Goal: Find specific page/section: Find specific page/section

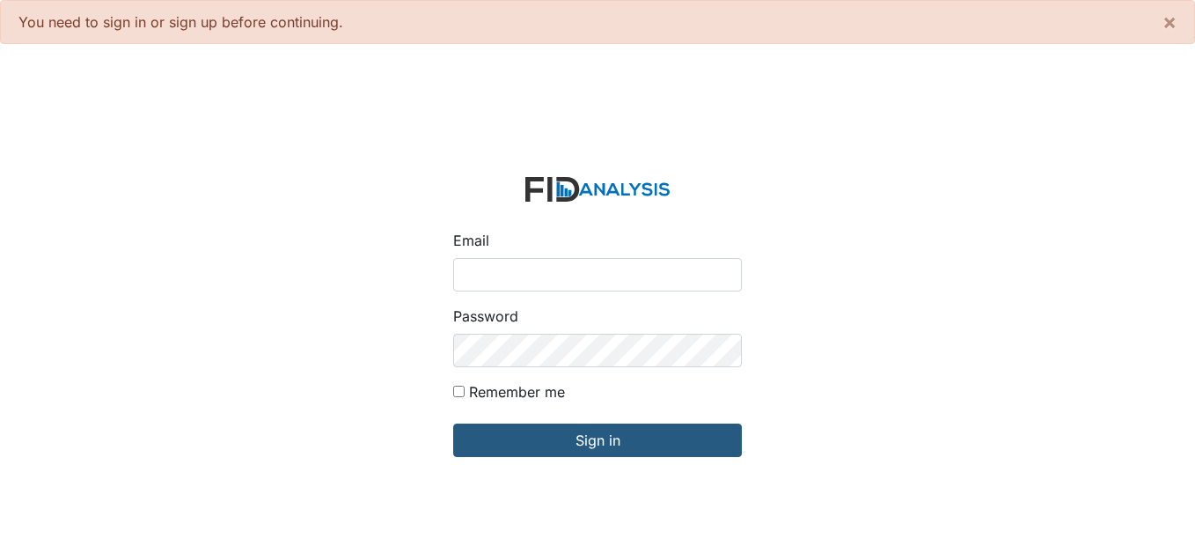
click at [538, 274] on input "Email" at bounding box center [597, 274] width 289 height 33
type input "[EMAIL_ADDRESS][DOMAIN_NAME]"
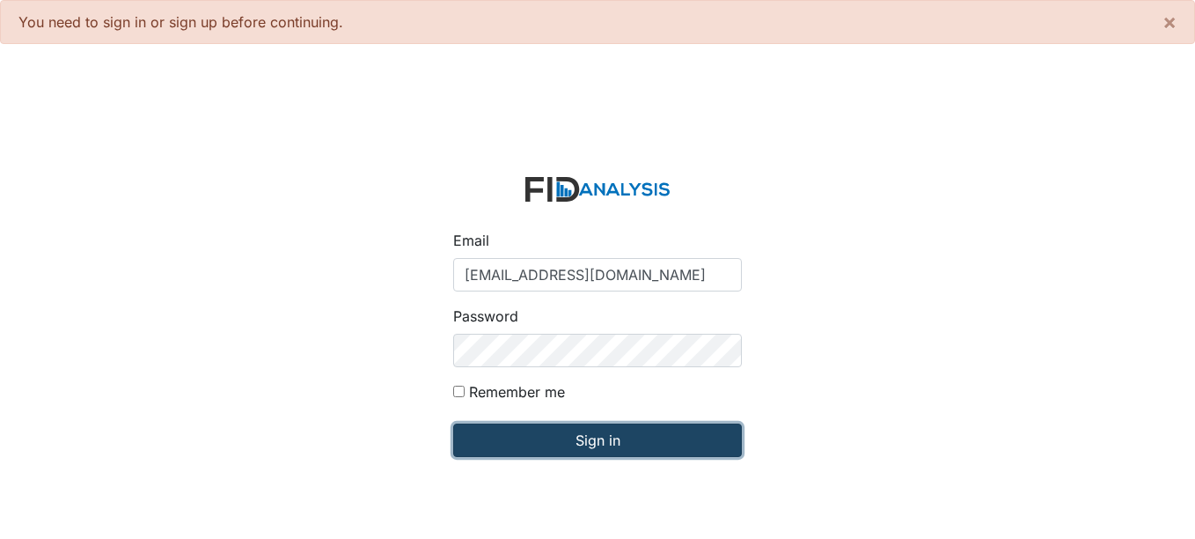
click at [566, 433] on input "Sign in" at bounding box center [597, 439] width 289 height 33
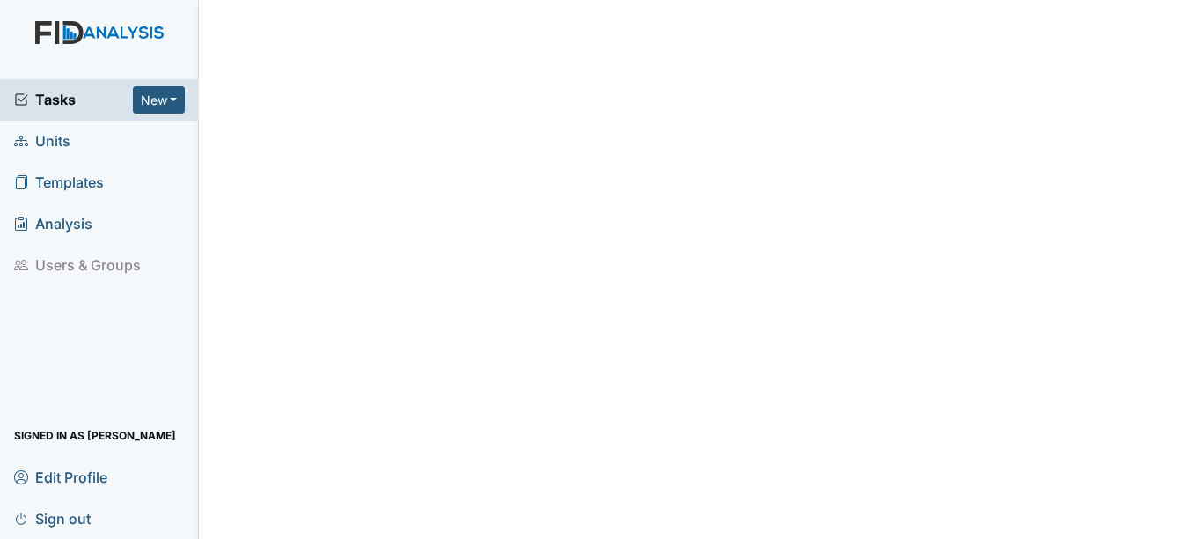
click at [62, 149] on span "Units" at bounding box center [42, 141] width 56 height 27
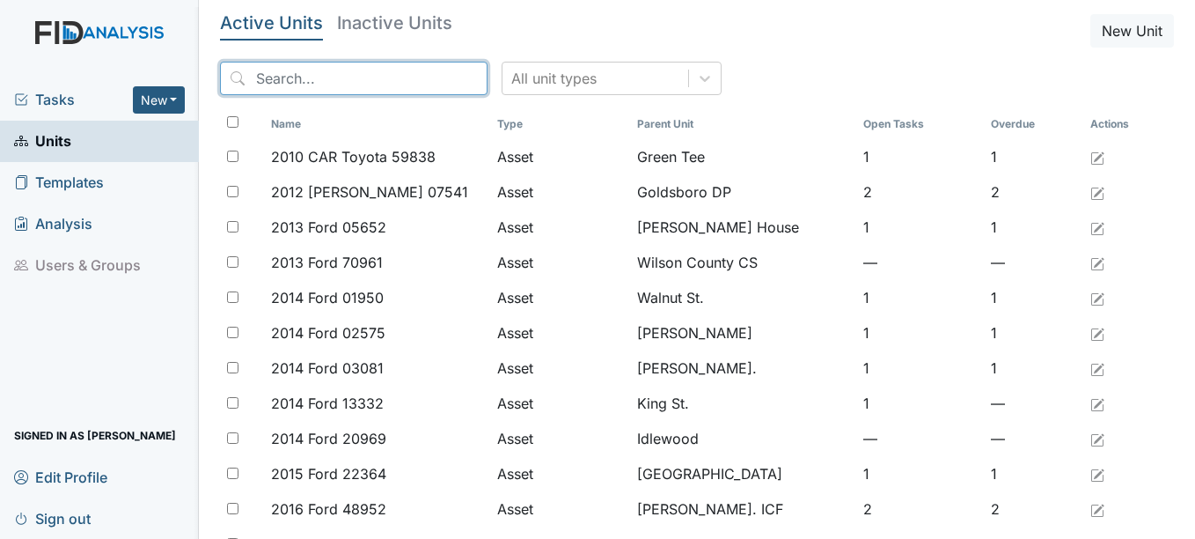
click at [271, 77] on input "search" at bounding box center [354, 78] width 268 height 33
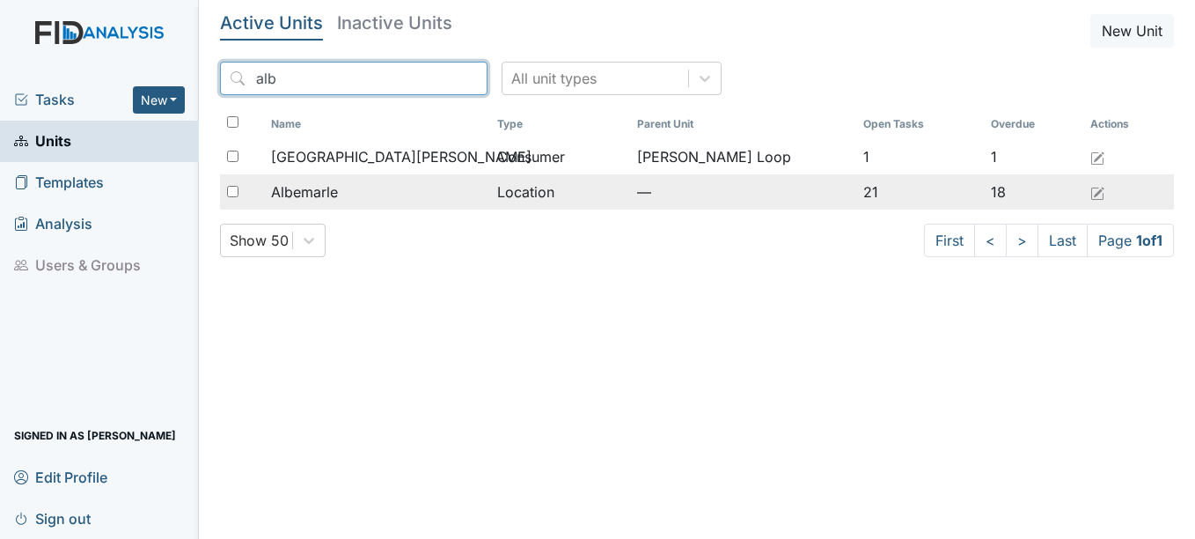
type input "alb"
click at [333, 196] on span "Albemarle" at bounding box center [304, 191] width 67 height 21
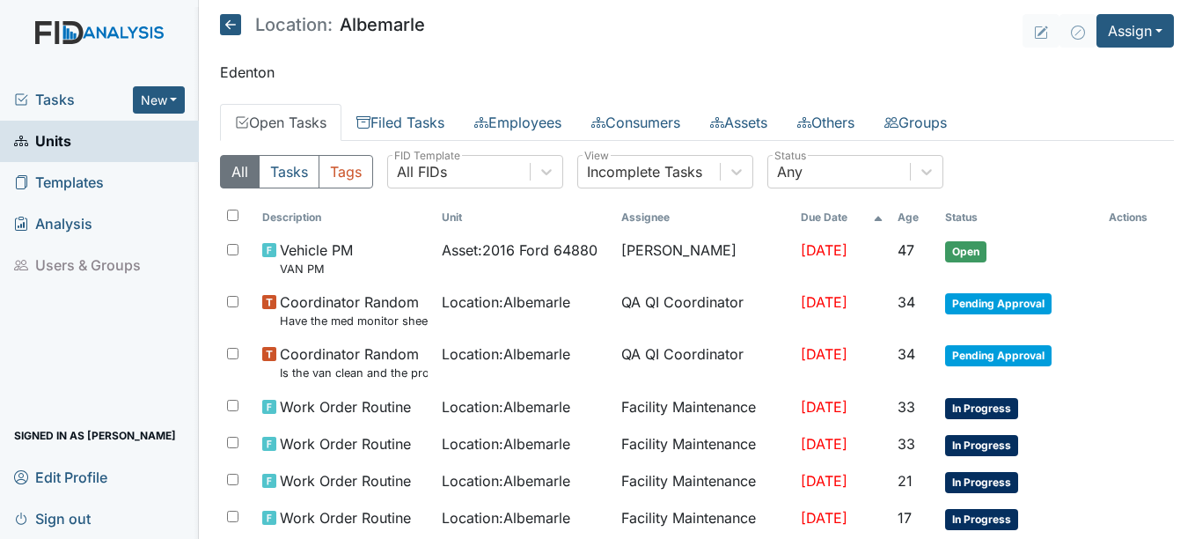
click at [336, 118] on link "Open Tasks" at bounding box center [280, 122] width 121 height 37
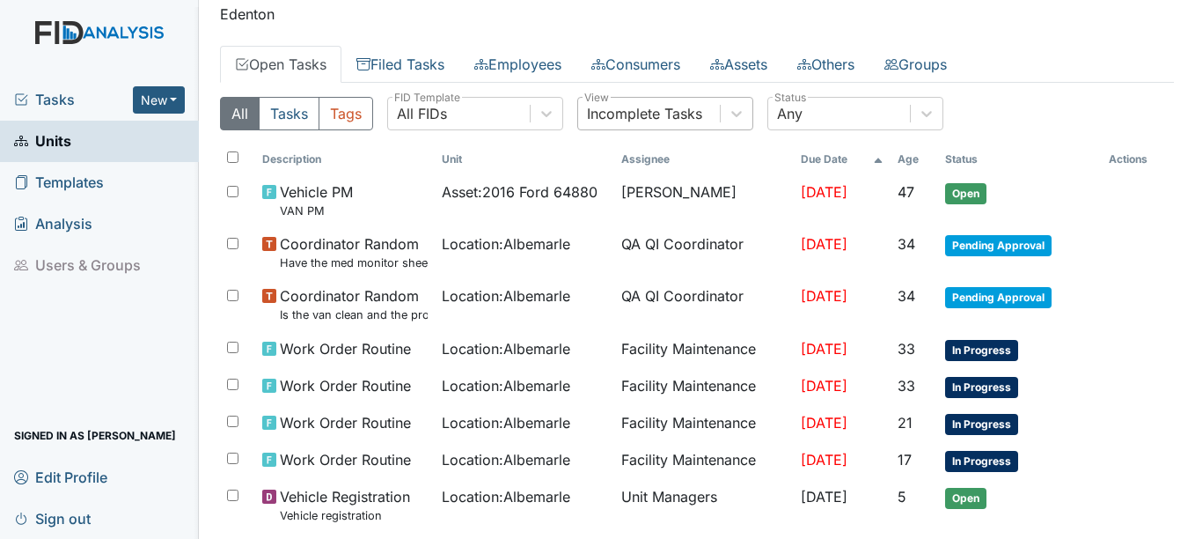
scroll to position [88, 0]
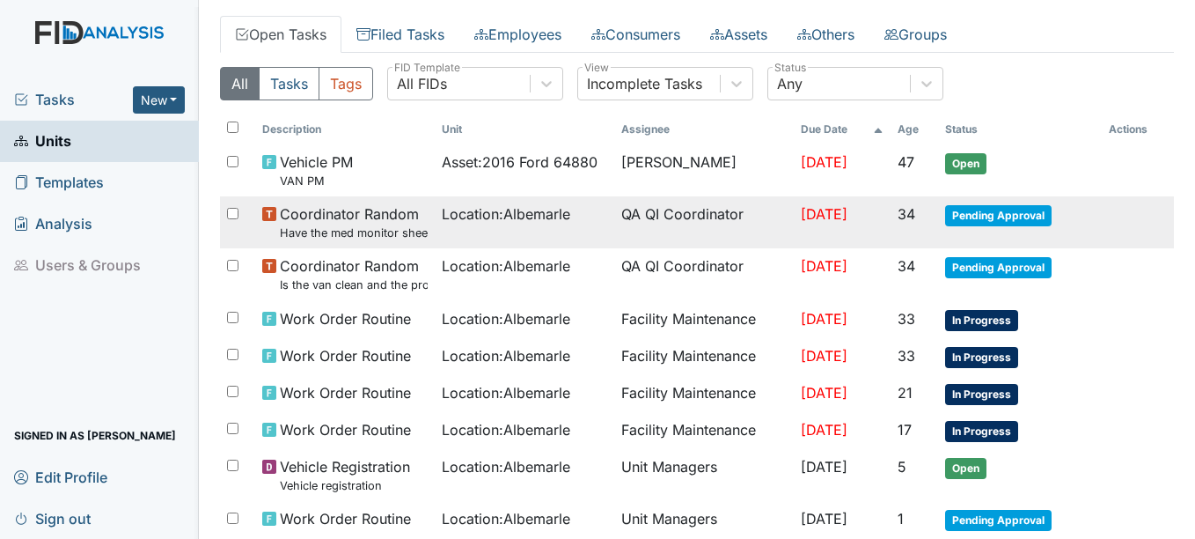
click at [950, 216] on span "Pending Approval" at bounding box center [998, 215] width 106 height 21
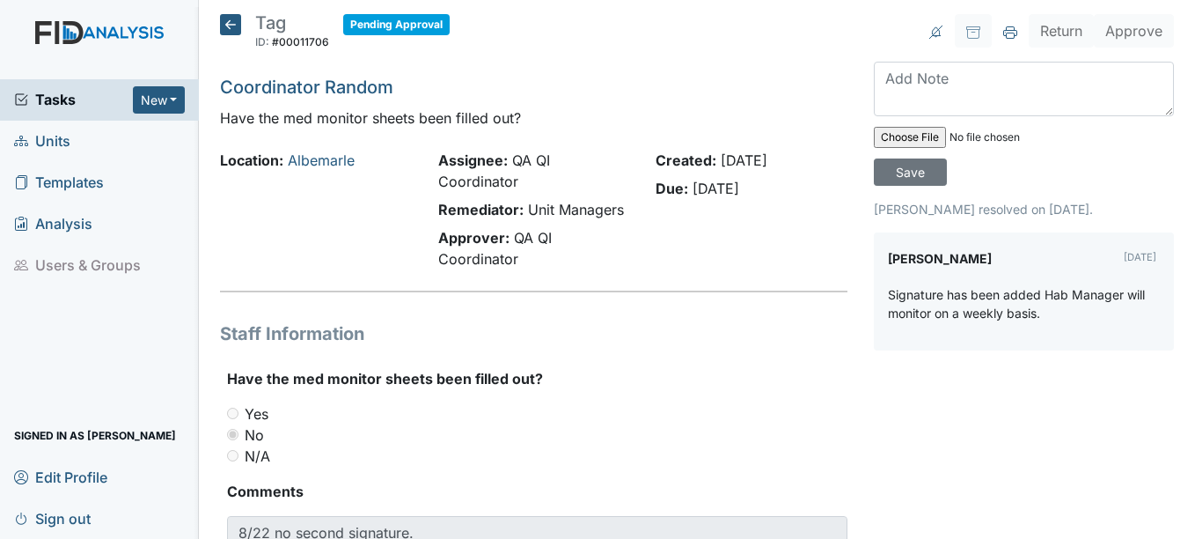
click at [237, 22] on icon at bounding box center [230, 24] width 21 height 21
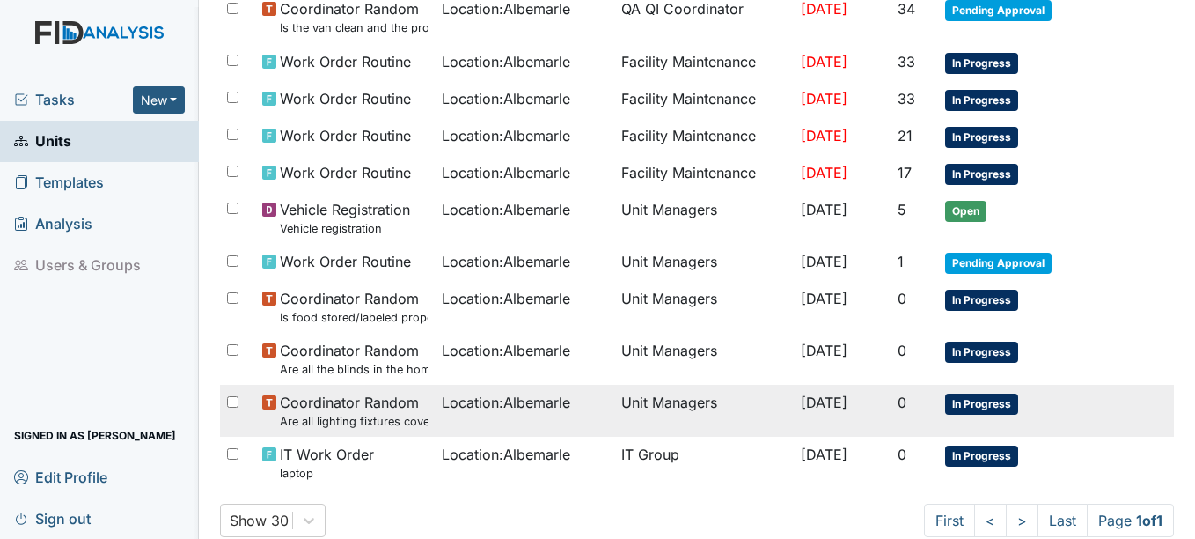
scroll to position [352, 0]
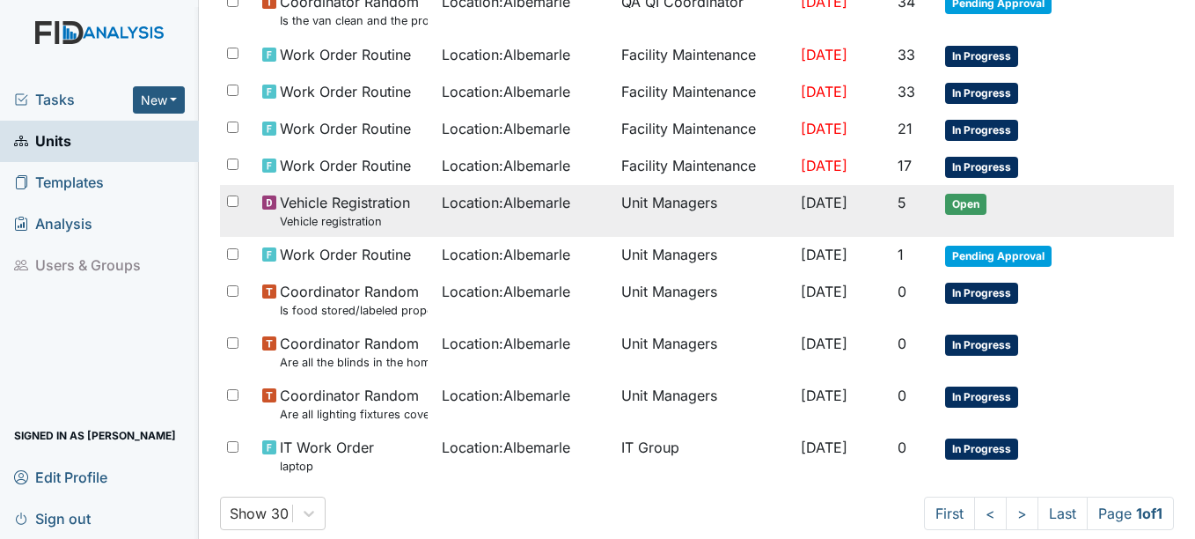
click at [963, 203] on span "Open" at bounding box center [965, 204] width 41 height 21
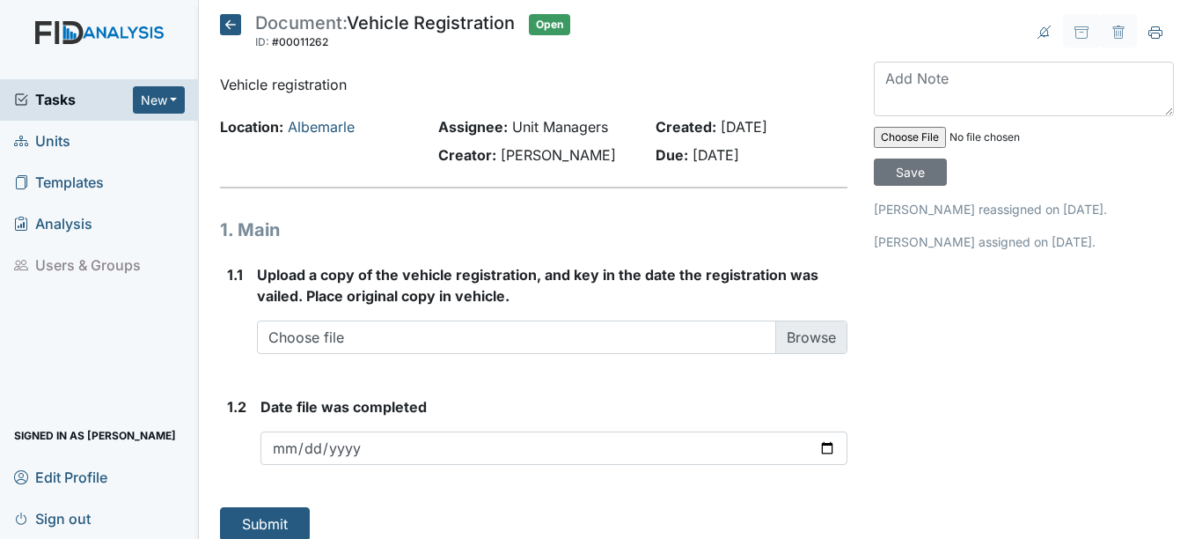
click at [225, 21] on icon at bounding box center [230, 24] width 21 height 21
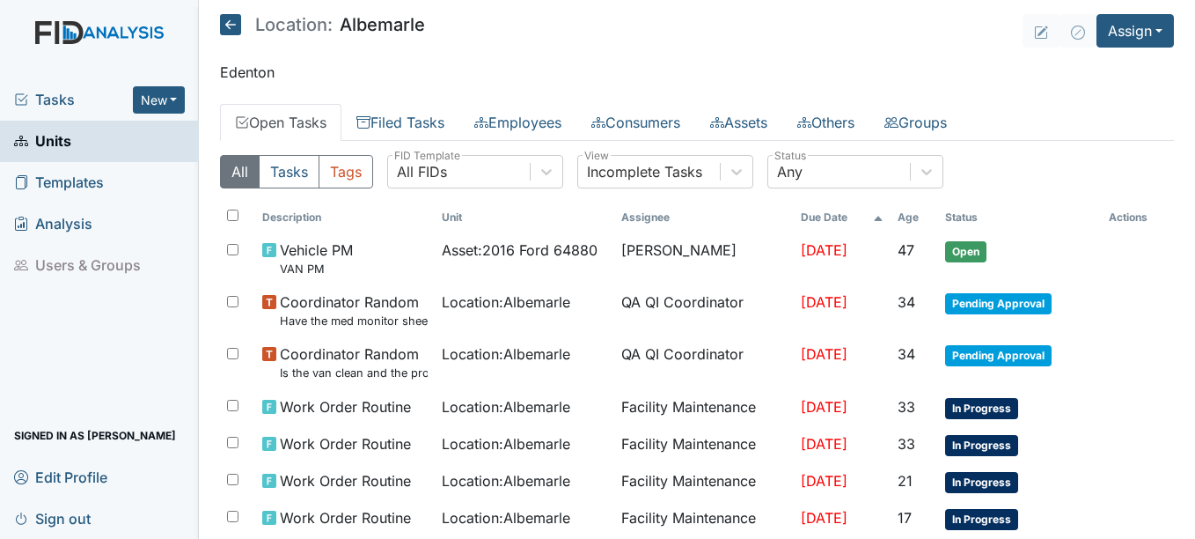
click at [225, 21] on icon at bounding box center [230, 24] width 21 height 21
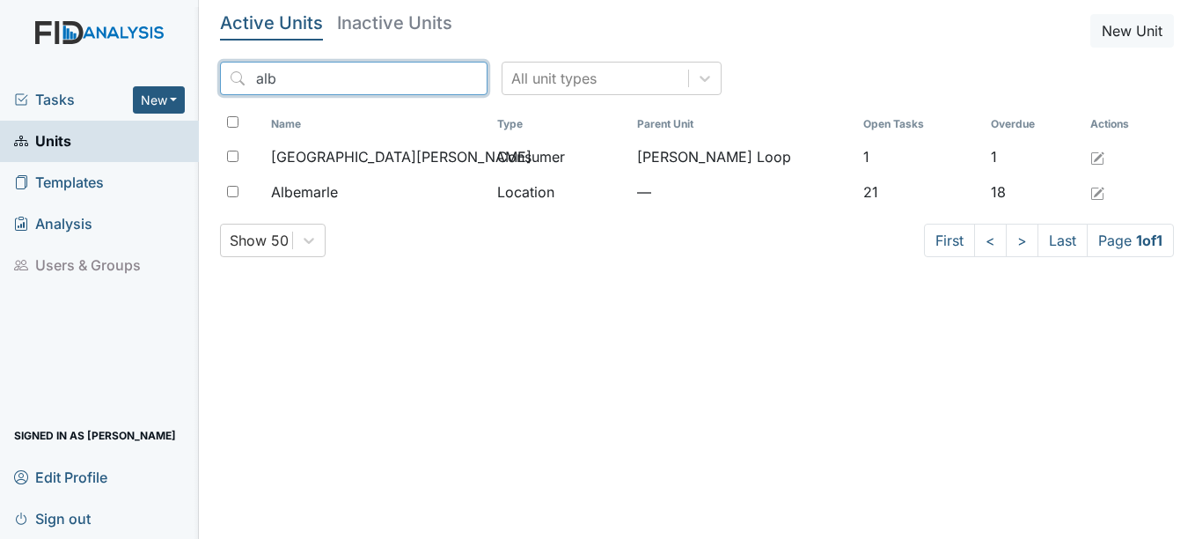
click at [319, 77] on input "alb" at bounding box center [354, 78] width 268 height 33
drag, startPoint x: 252, startPoint y: 79, endPoint x: 217, endPoint y: 81, distance: 34.4
click at [217, 81] on main "Active Units Inactive Units New Unit alb All unit types Name Type Parent Unit O…" at bounding box center [697, 269] width 996 height 539
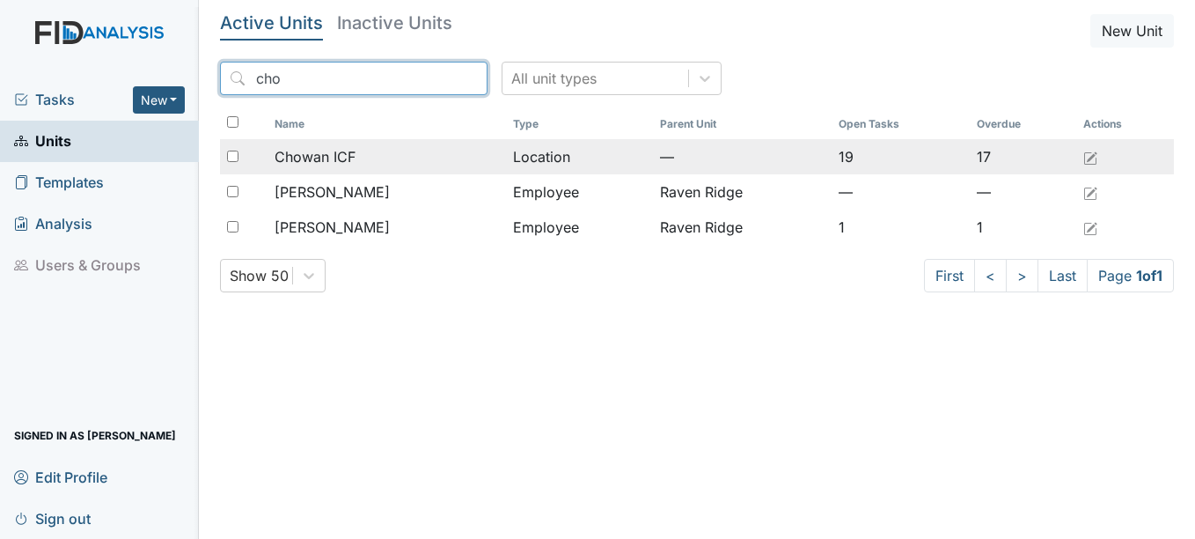
type input "cho"
click at [381, 157] on div "Chowan ICF" at bounding box center [387, 156] width 224 height 21
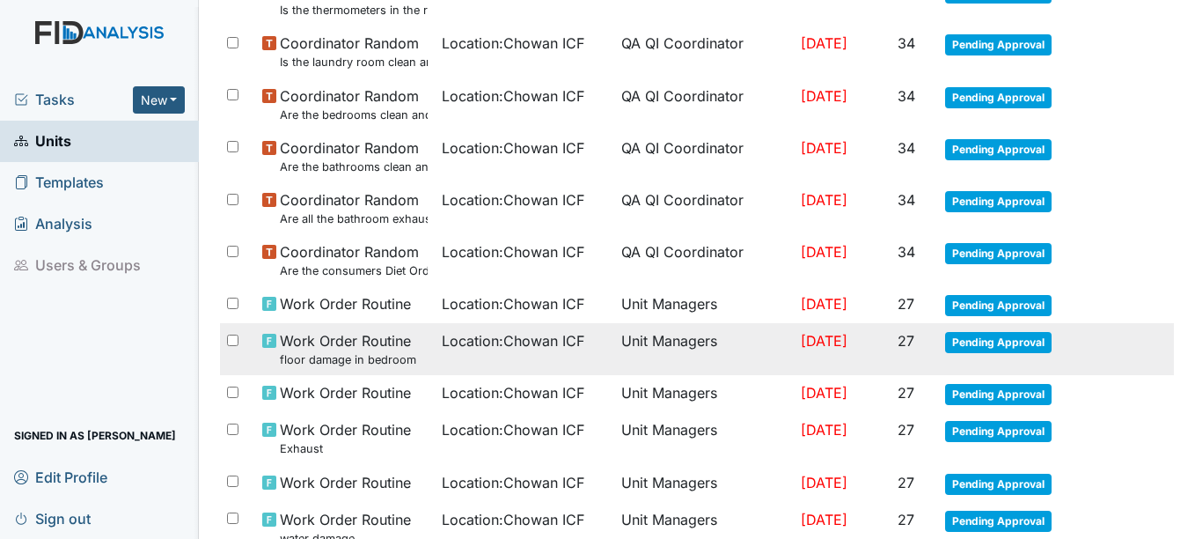
scroll to position [616, 0]
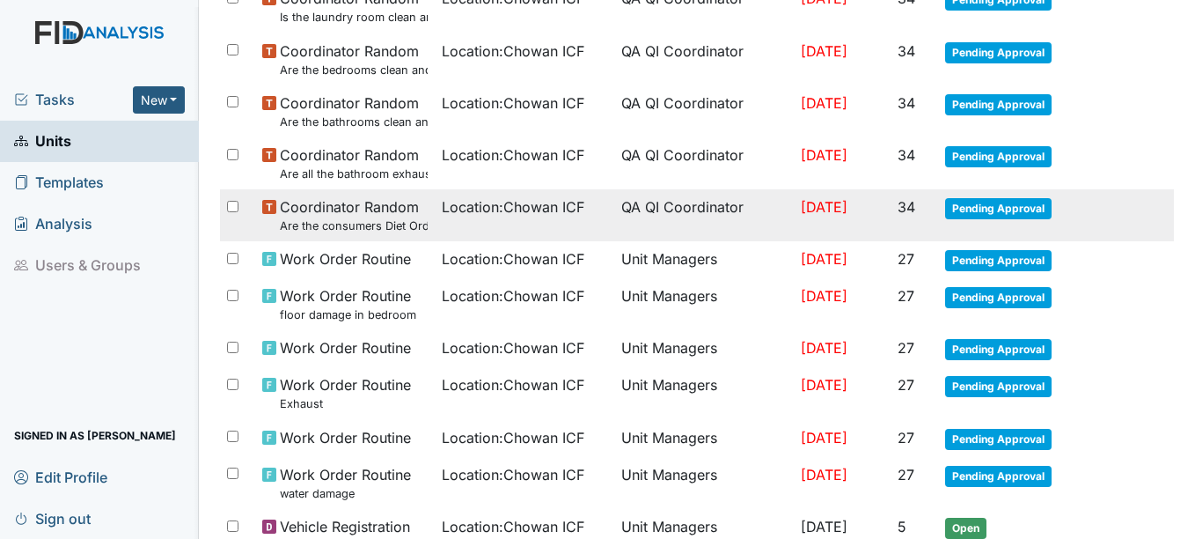
click at [986, 204] on span "Pending Approval" at bounding box center [998, 208] width 106 height 21
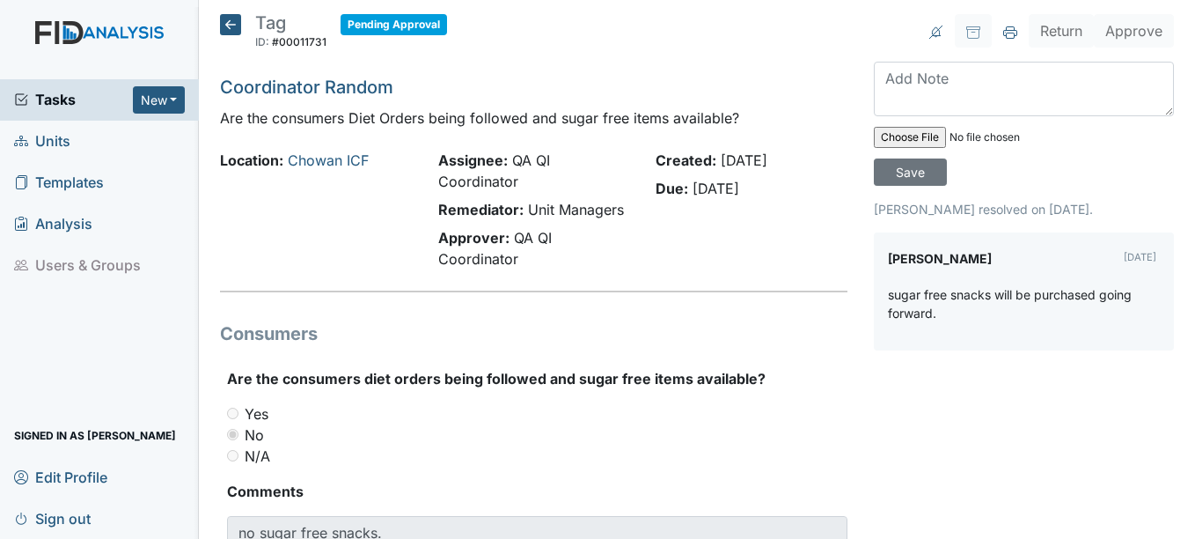
click at [233, 26] on icon at bounding box center [230, 24] width 21 height 21
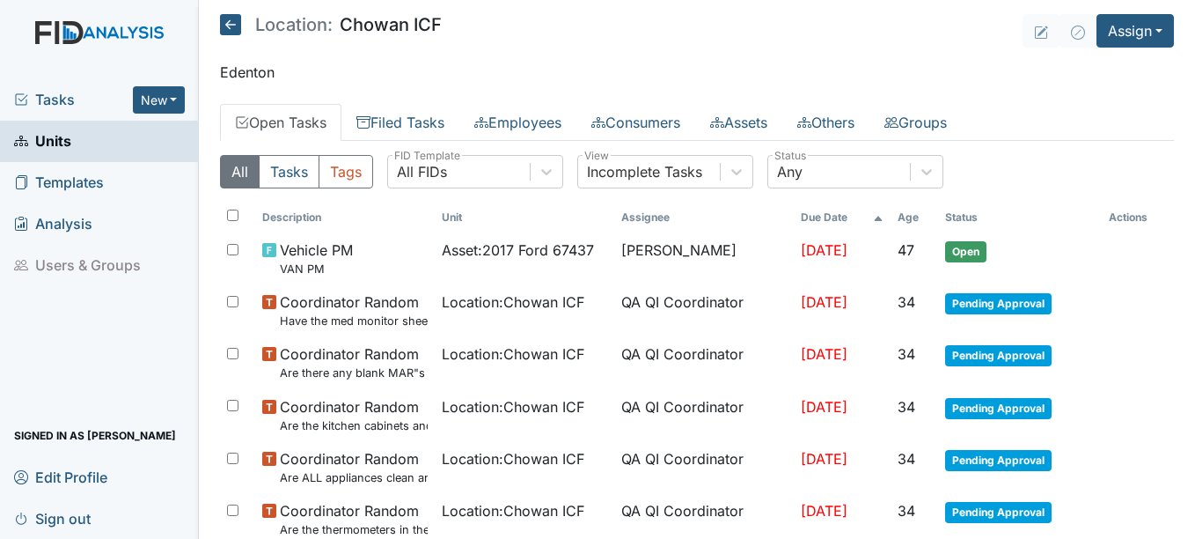
click at [225, 25] on icon at bounding box center [230, 24] width 21 height 21
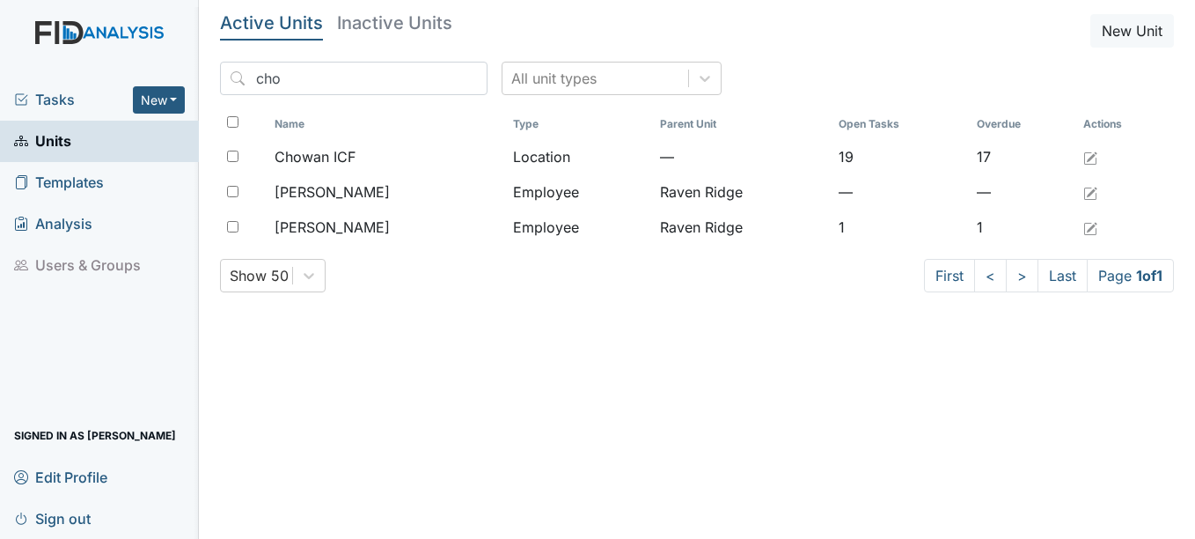
click at [75, 185] on span "Templates" at bounding box center [59, 182] width 90 height 27
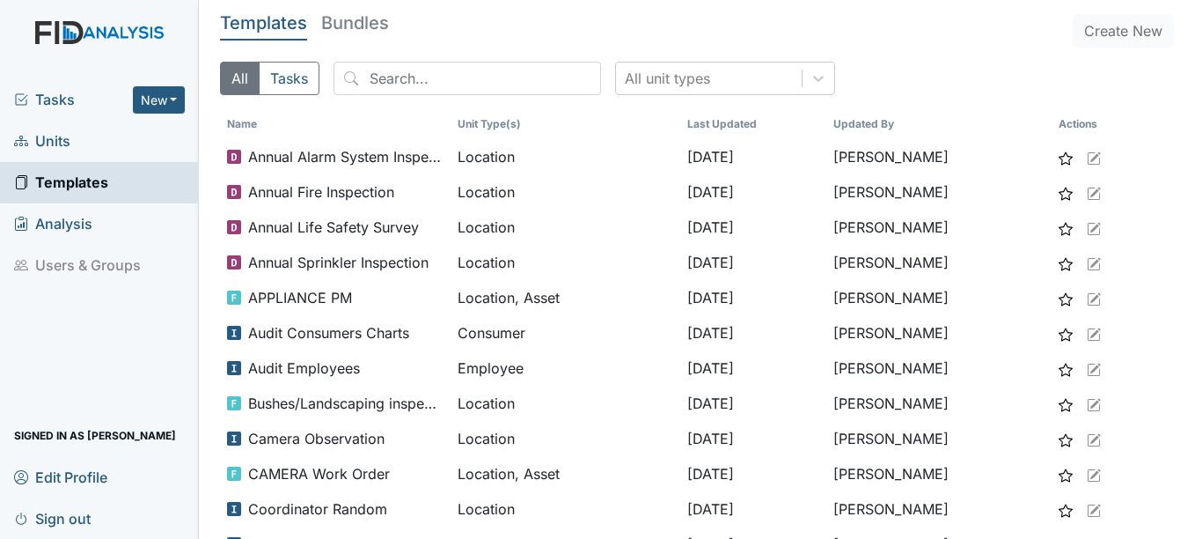
click at [59, 145] on span "Units" at bounding box center [42, 141] width 56 height 27
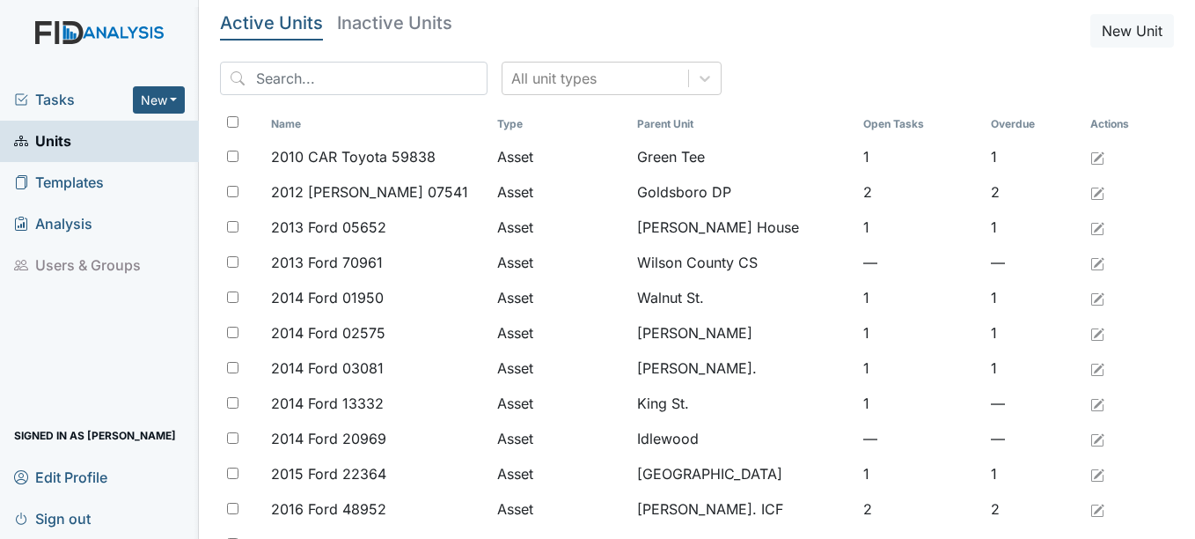
click at [1047, 81] on div "All unit types" at bounding box center [697, 86] width 954 height 48
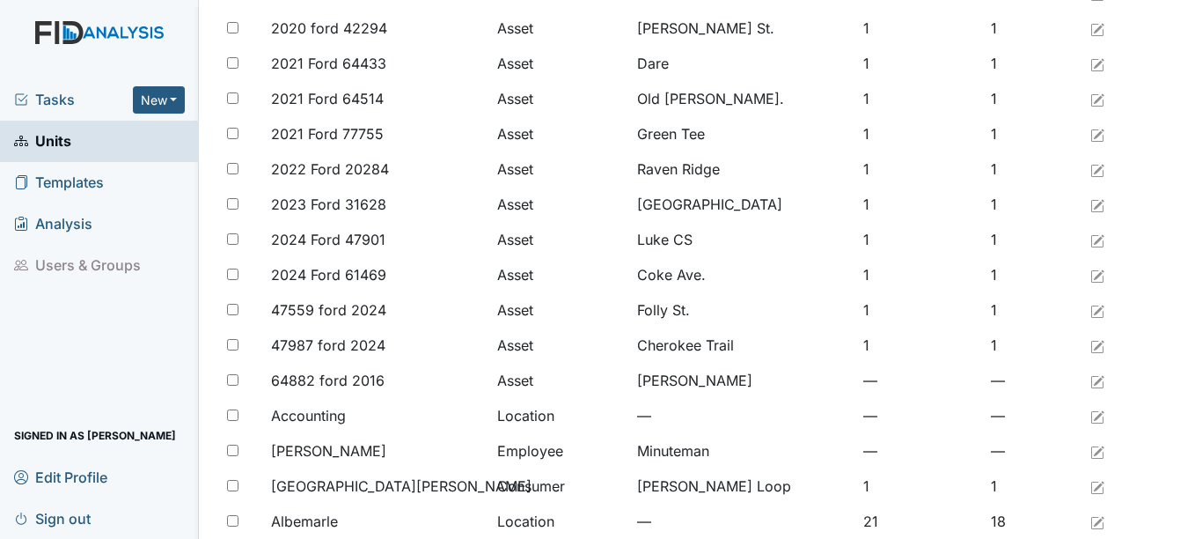
scroll to position [732, 0]
